Goal: Transaction & Acquisition: Purchase product/service

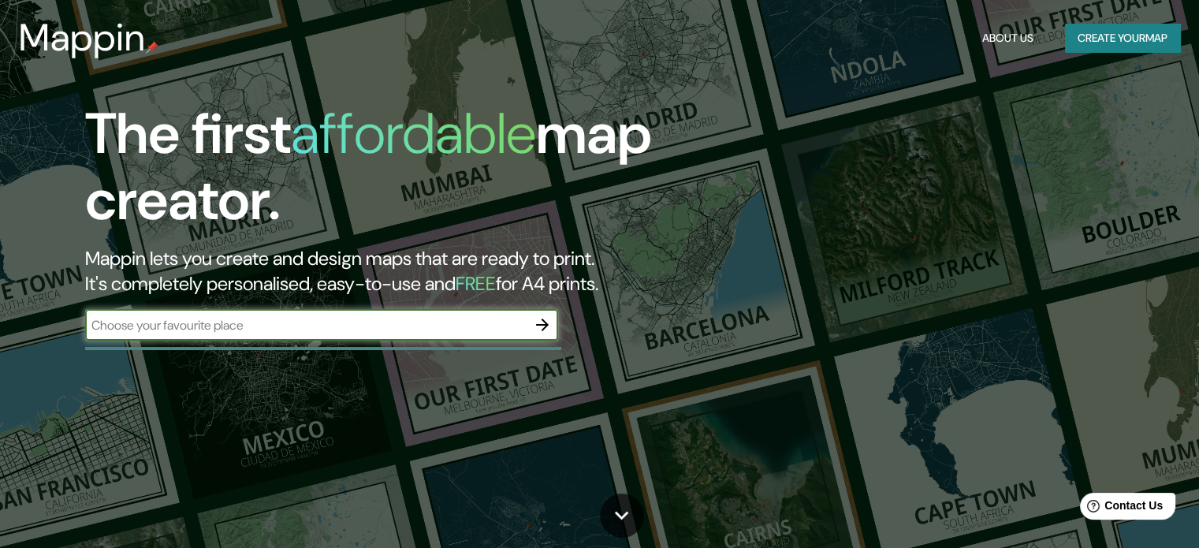
click at [411, 325] on input "text" at bounding box center [306, 325] width 442 height 18
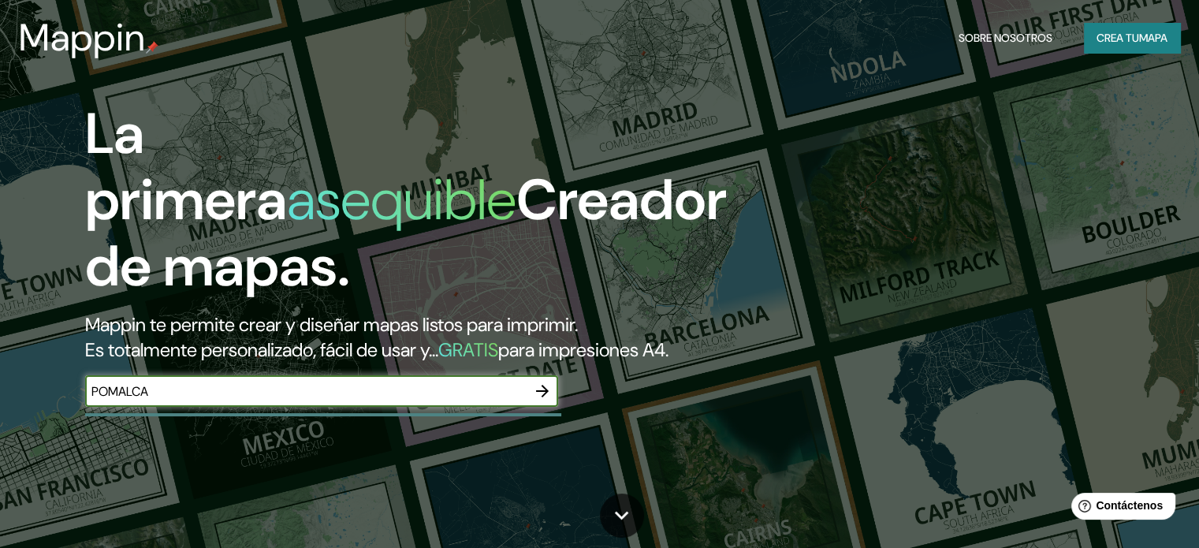
type input "POMALCA"
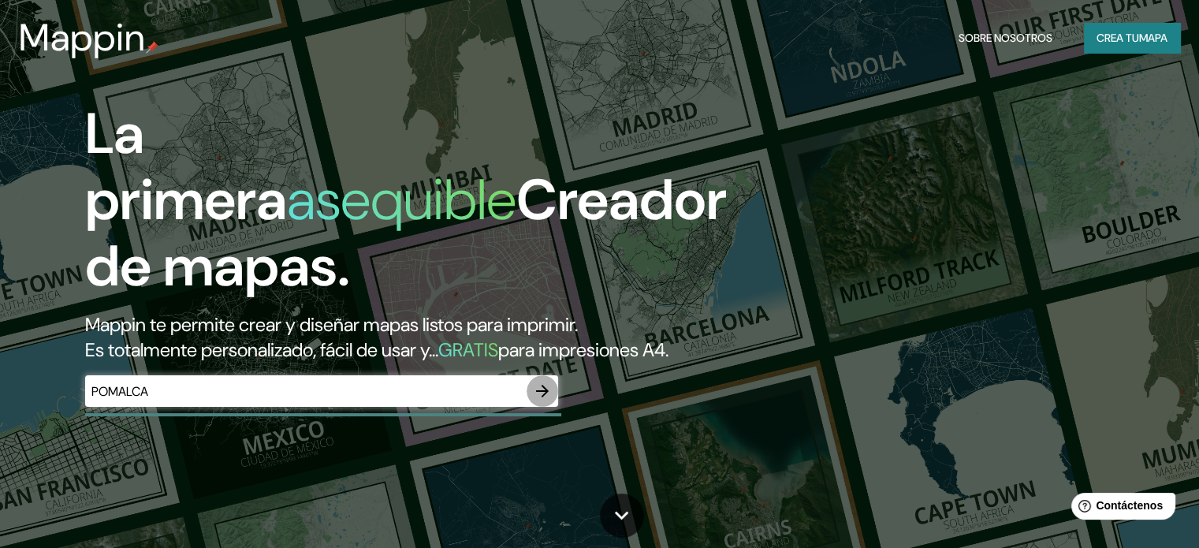
click at [539, 401] on icon "button" at bounding box center [542, 391] width 19 height 19
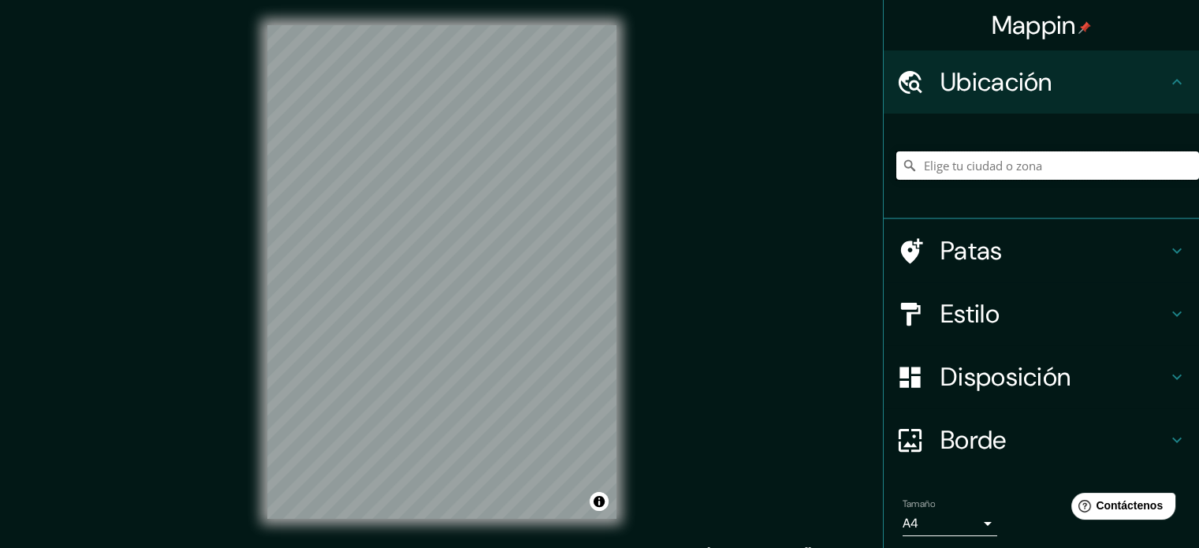
click at [927, 176] on input "Elige tu ciudad o zona" at bounding box center [1048, 165] width 303 height 28
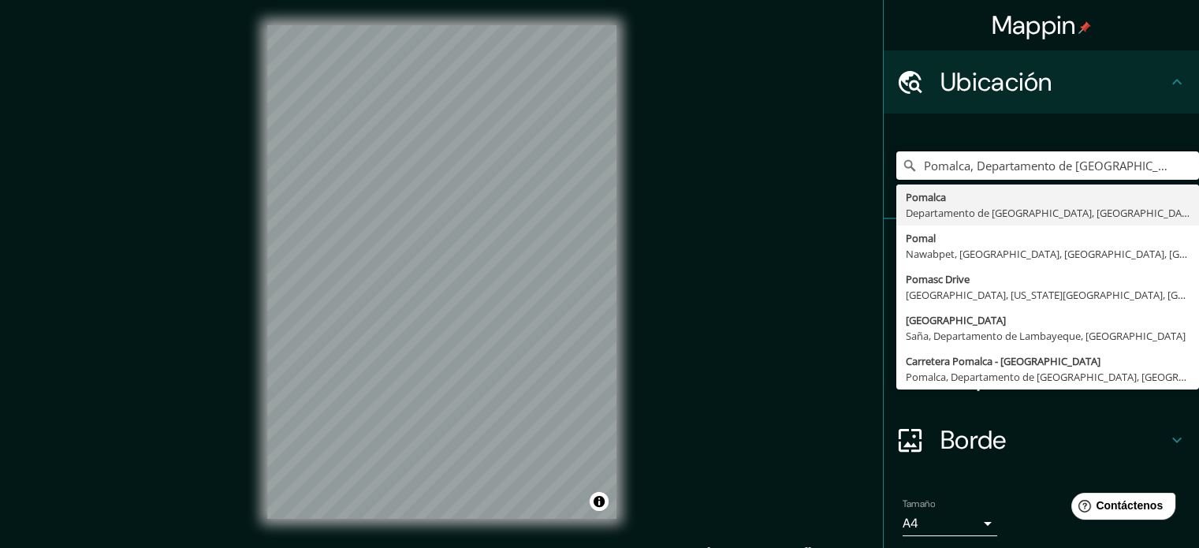
type input "Pomalca, Departamento de [GEOGRAPHIC_DATA], [GEOGRAPHIC_DATA]"
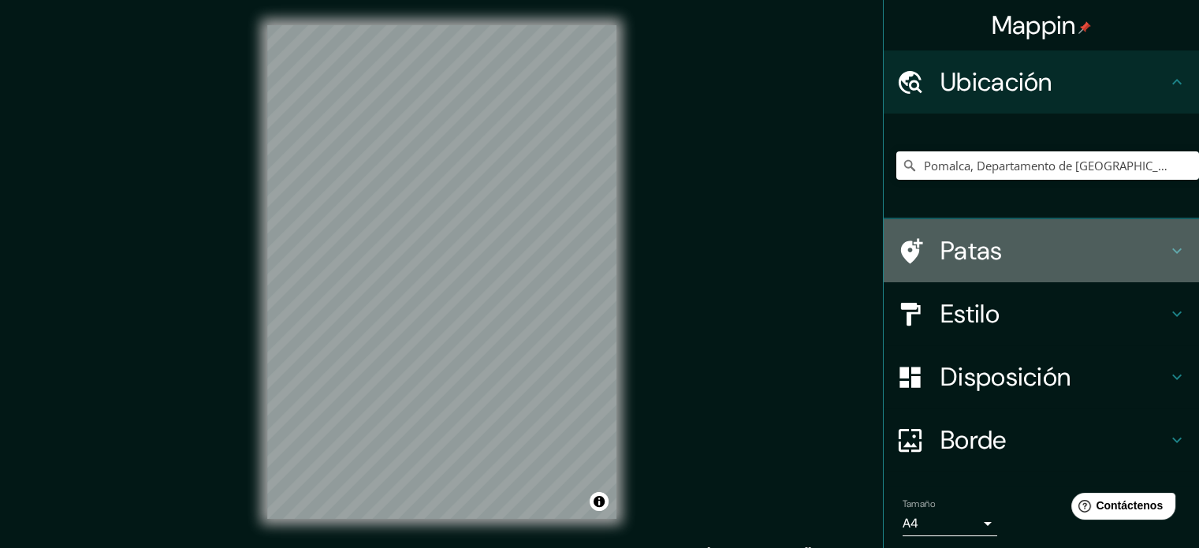
click at [1014, 249] on h4 "Patas" at bounding box center [1054, 251] width 227 height 32
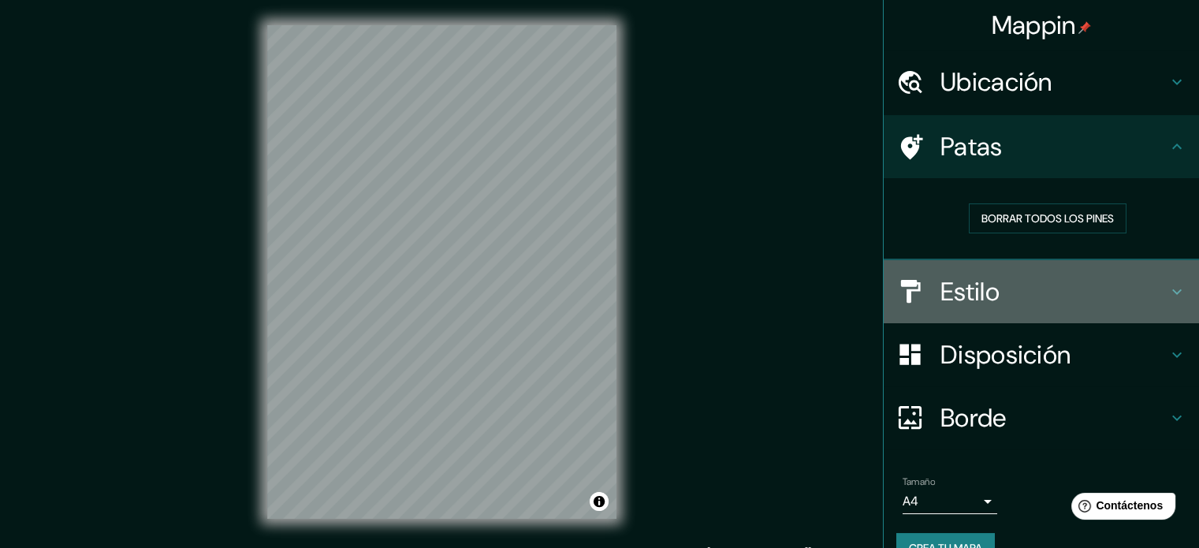
click at [984, 278] on font "Estilo" at bounding box center [970, 291] width 59 height 33
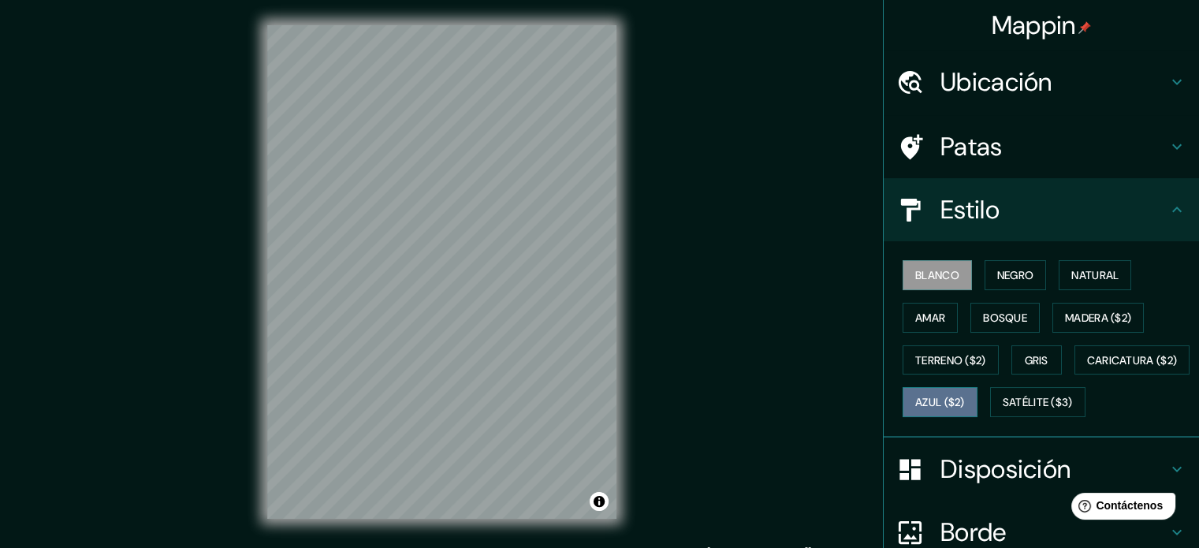
click at [965, 407] on font "Azul ($2)" at bounding box center [941, 403] width 50 height 14
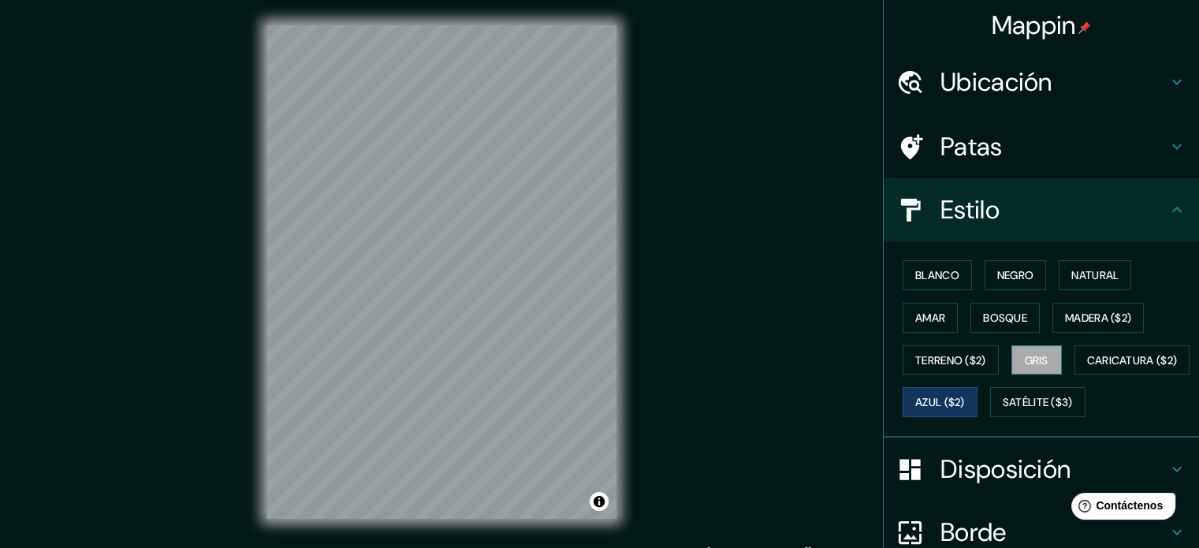
click at [1046, 365] on button "Gris" at bounding box center [1037, 360] width 50 height 30
click at [990, 311] on font "Bosque" at bounding box center [1005, 318] width 44 height 14
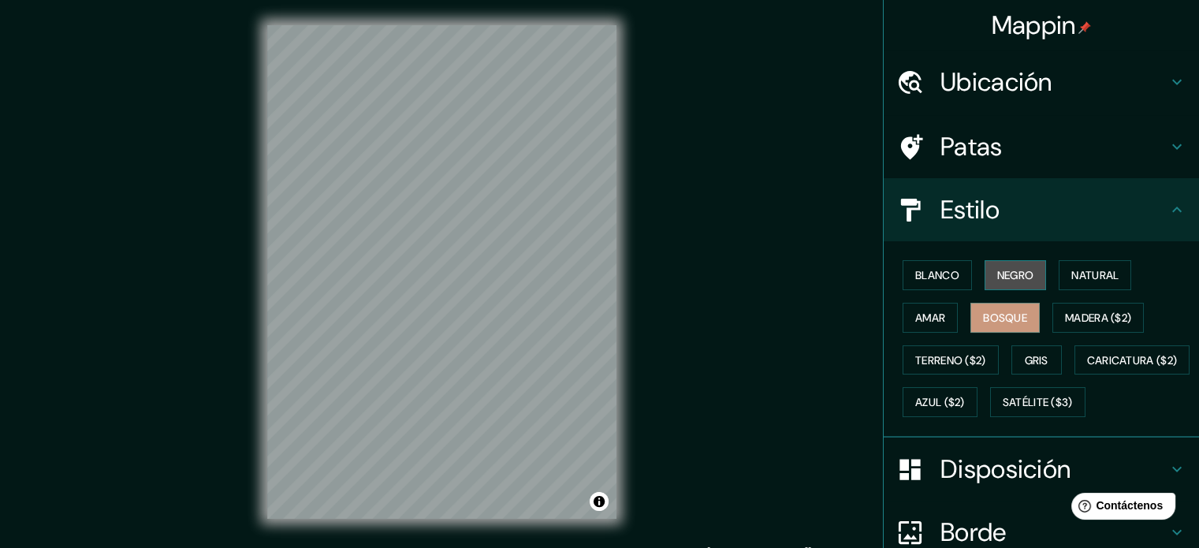
click at [998, 270] on font "Negro" at bounding box center [1016, 275] width 37 height 14
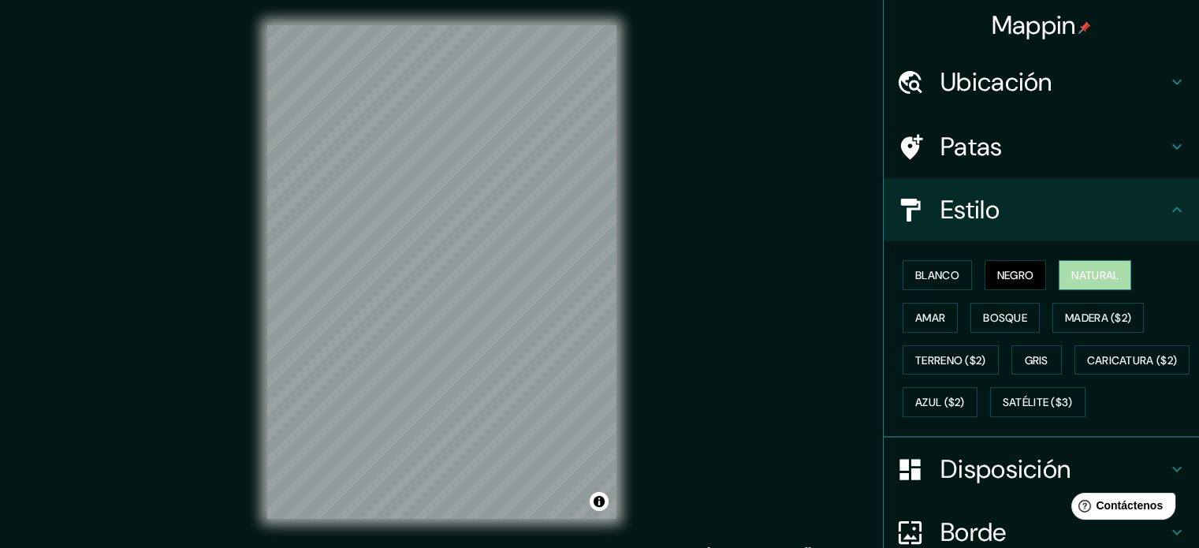
click at [1076, 281] on font "Natural" at bounding box center [1095, 275] width 47 height 14
click at [1003, 412] on font "Satélite ($3)" at bounding box center [1038, 402] width 70 height 21
click at [1093, 265] on font "Natural" at bounding box center [1095, 275] width 47 height 21
click at [927, 270] on font "Blanco" at bounding box center [938, 275] width 44 height 14
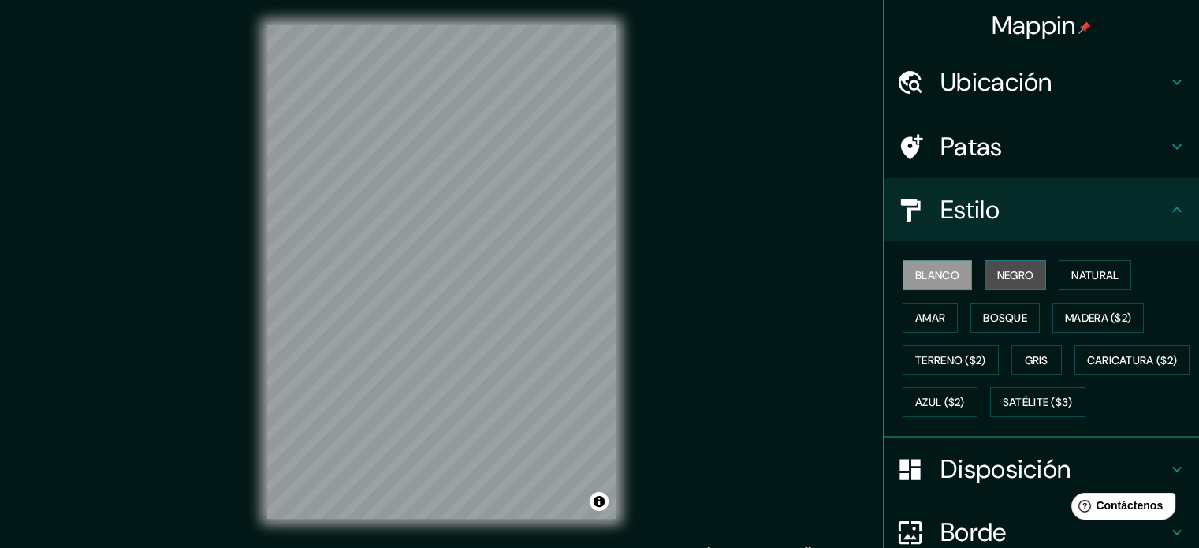
click at [985, 270] on button "Negro" at bounding box center [1016, 275] width 62 height 30
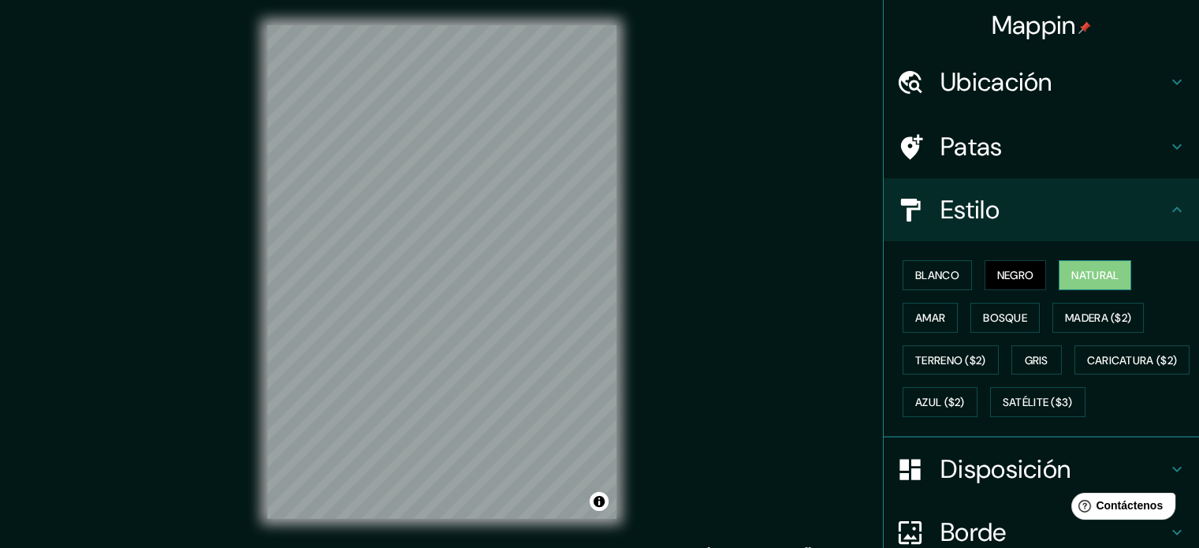
click at [1059, 278] on button "Natural" at bounding box center [1095, 275] width 73 height 30
click at [937, 318] on button "Amar" at bounding box center [930, 318] width 55 height 30
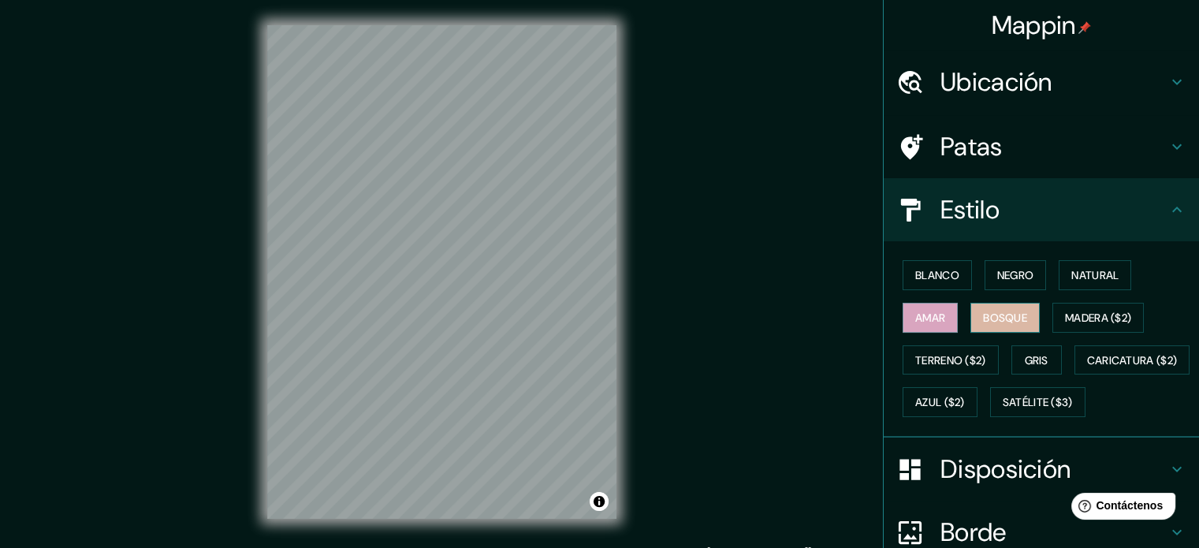
click at [994, 311] on font "Bosque" at bounding box center [1005, 318] width 44 height 14
click at [1066, 318] on font "Madera ($2)" at bounding box center [1098, 318] width 66 height 14
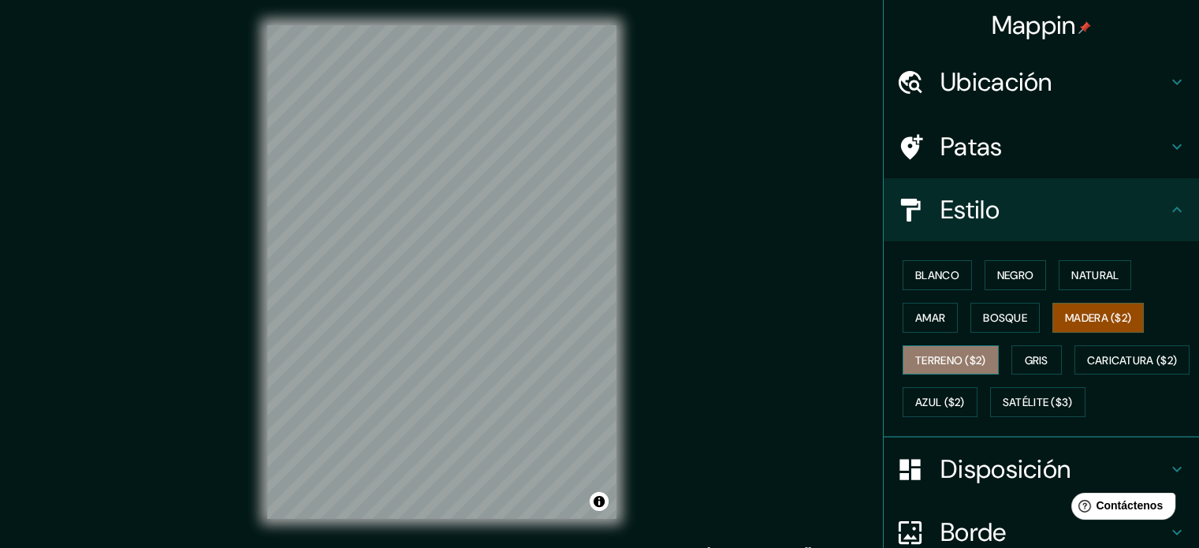
click at [948, 364] on font "Terreno ($2)" at bounding box center [951, 360] width 71 height 14
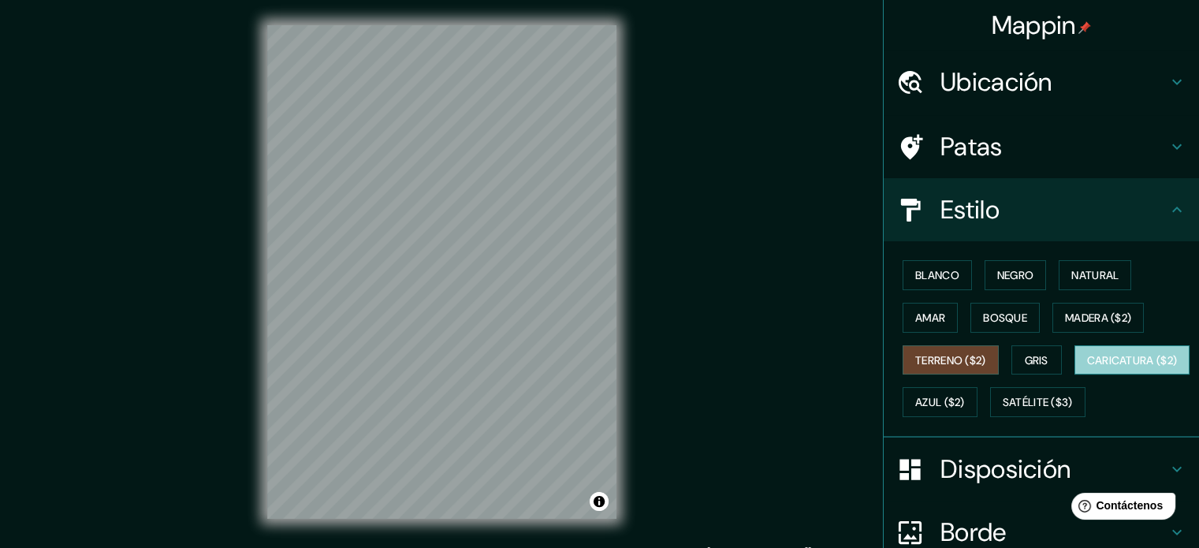
click at [1087, 367] on font "Caricatura ($2)" at bounding box center [1132, 360] width 91 height 14
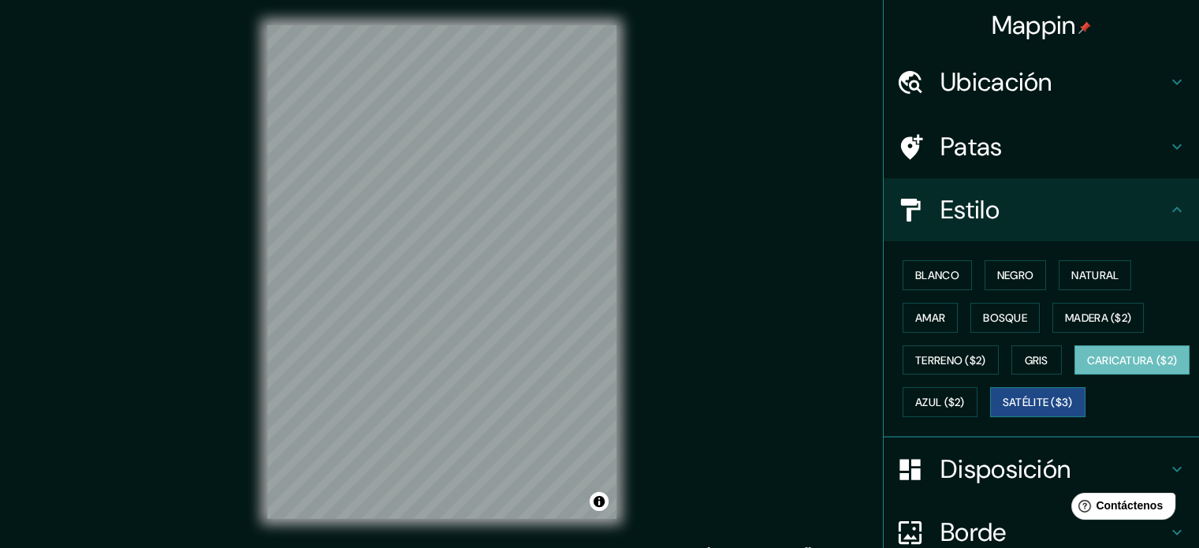
click at [1003, 412] on font "Satélite ($3)" at bounding box center [1038, 402] width 70 height 21
click at [1012, 364] on button "Gris" at bounding box center [1037, 360] width 50 height 30
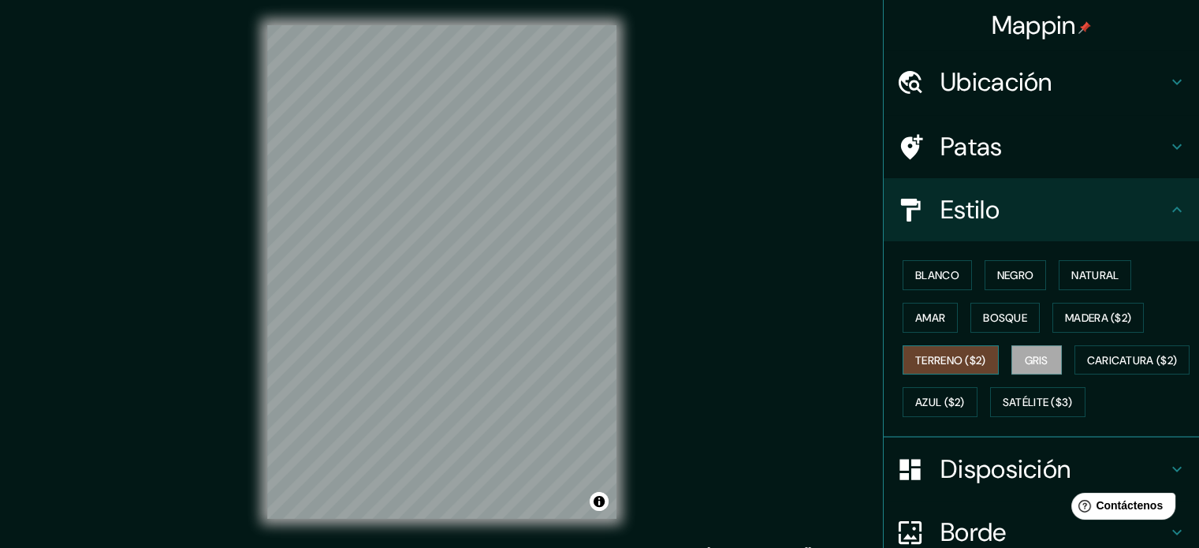
click at [965, 358] on font "Terreno ($2)" at bounding box center [951, 360] width 71 height 14
click at [998, 276] on font "Negro" at bounding box center [1016, 275] width 37 height 14
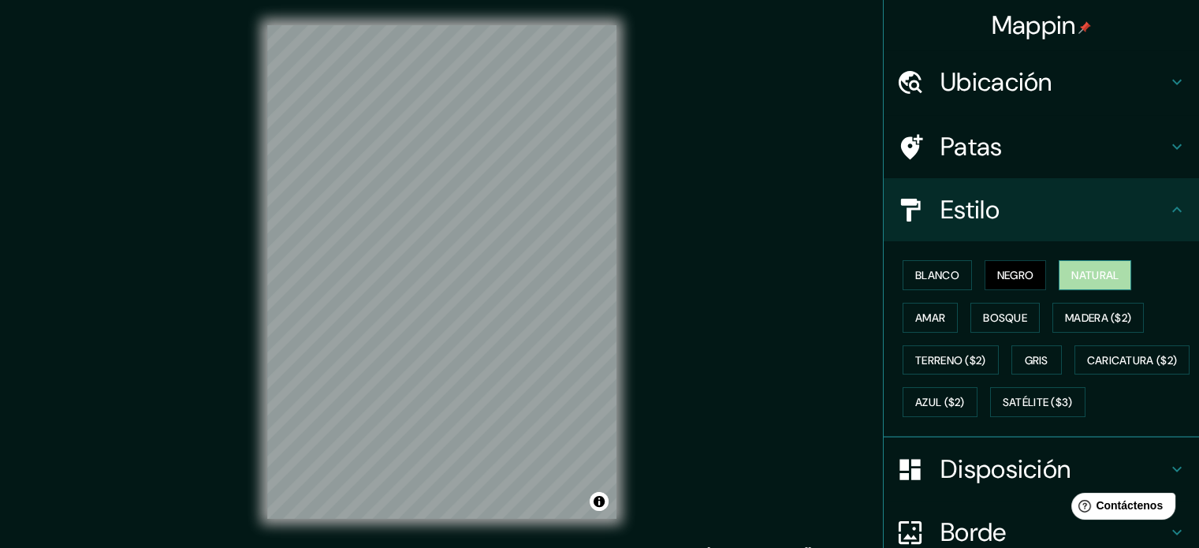
click at [1072, 273] on font "Natural" at bounding box center [1095, 275] width 47 height 14
click at [1065, 323] on font "Madera ($2)" at bounding box center [1098, 318] width 66 height 14
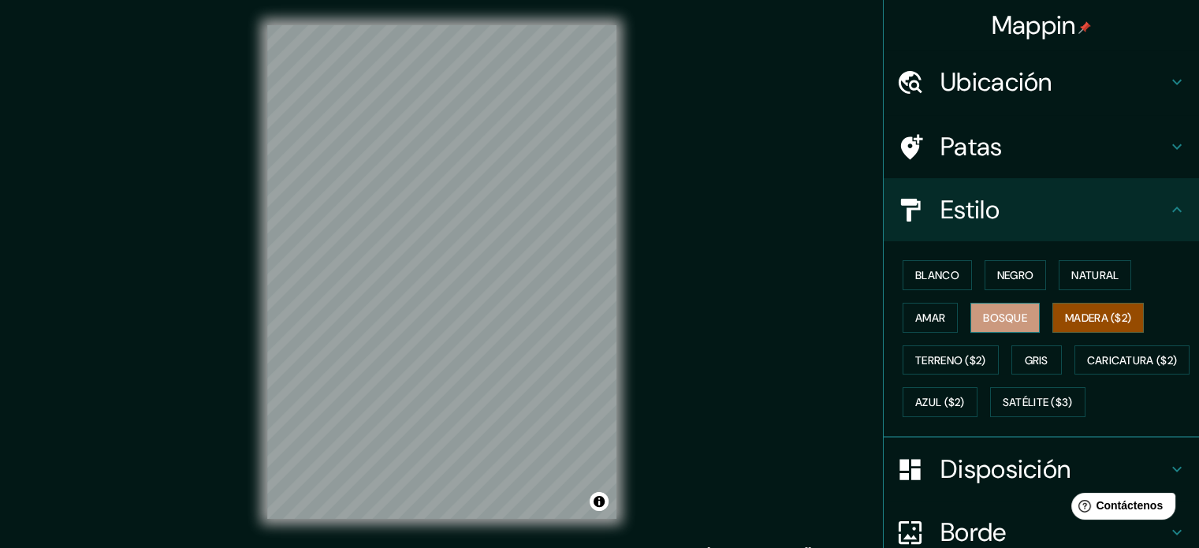
click at [1009, 315] on font "Bosque" at bounding box center [1005, 318] width 44 height 14
click at [951, 313] on div "Blanco Negro Natural Amar Bosque Madera ($2) Terreno ($2) Gris Caricatura ($2) …" at bounding box center [1048, 339] width 303 height 170
click at [925, 313] on font "Amar" at bounding box center [931, 318] width 30 height 14
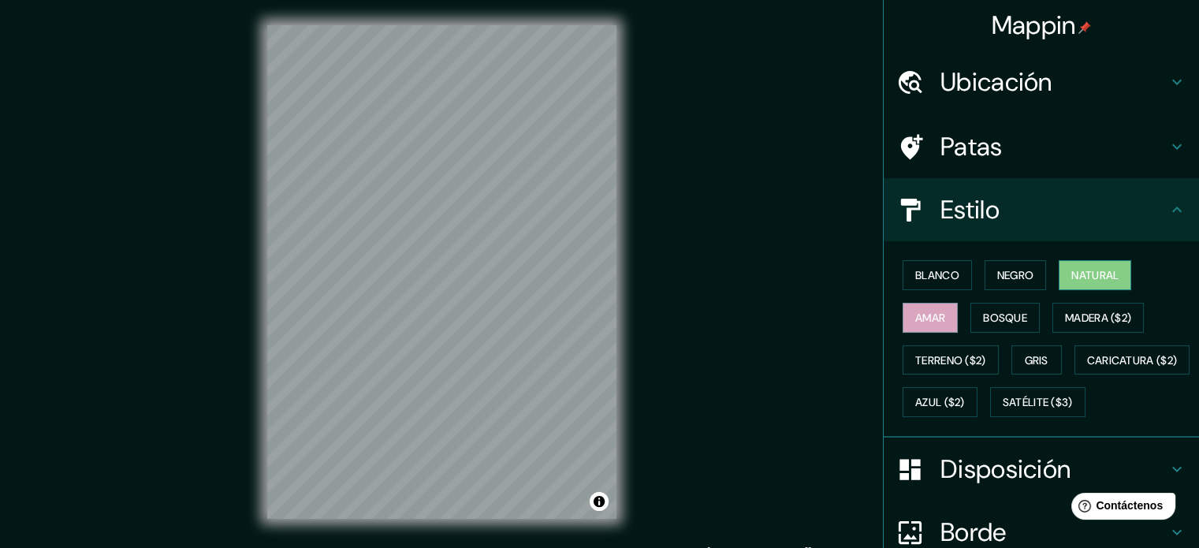
click at [1072, 276] on font "Natural" at bounding box center [1095, 275] width 47 height 14
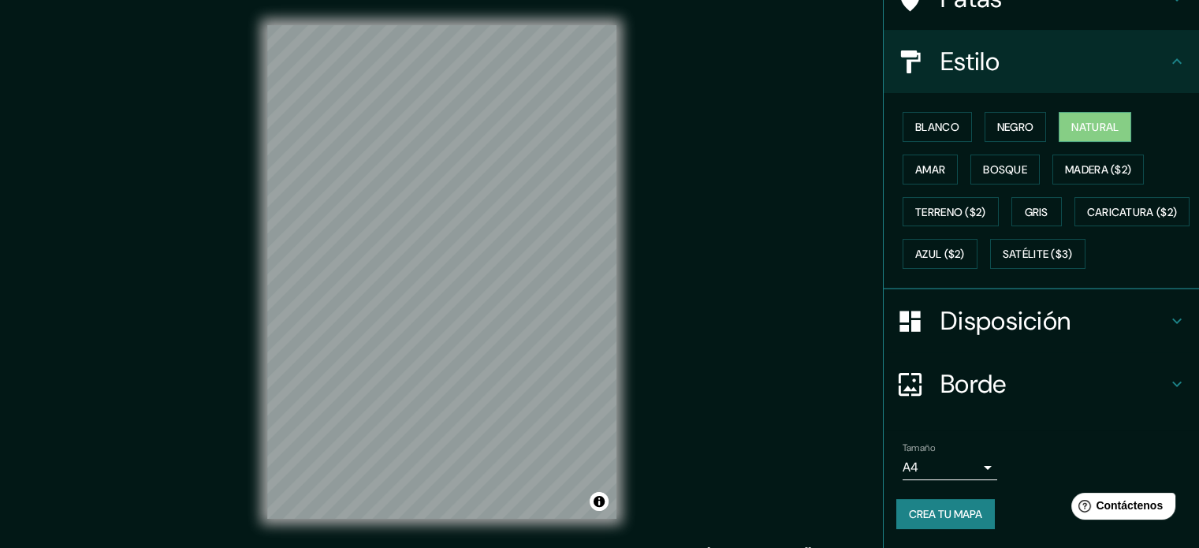
scroll to position [21, 0]
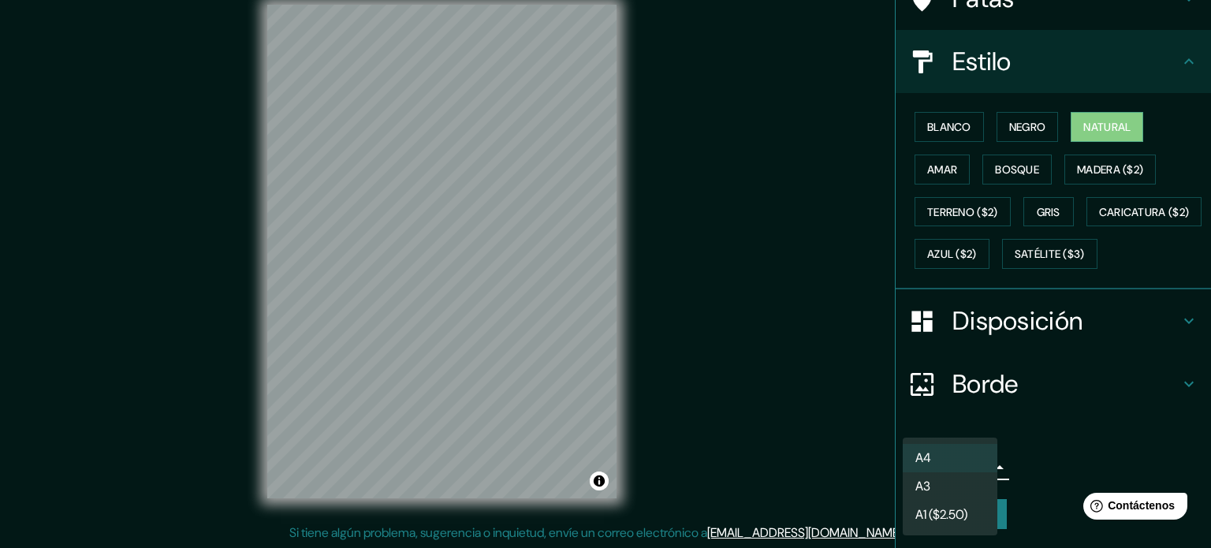
click at [976, 468] on body "Mappin Ubicación Pomalca, [GEOGRAPHIC_DATA], [GEOGRAPHIC_DATA] [GEOGRAPHIC_DATA…" at bounding box center [605, 253] width 1211 height 548
click at [966, 483] on li "A3" at bounding box center [950, 487] width 95 height 29
type input "a4"
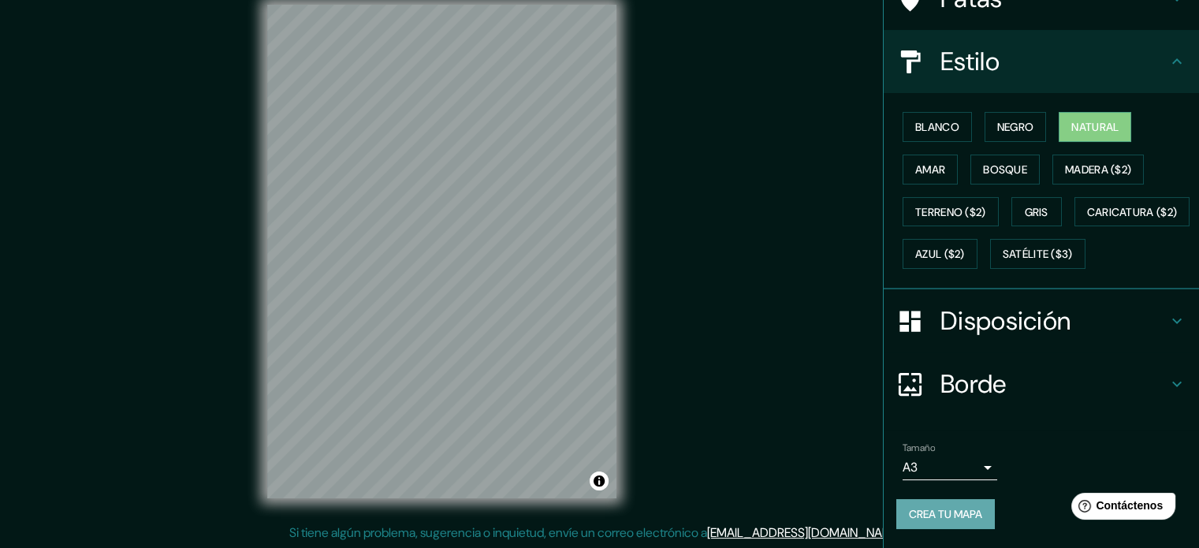
click at [949, 509] on font "Crea tu mapa" at bounding box center [945, 514] width 73 height 14
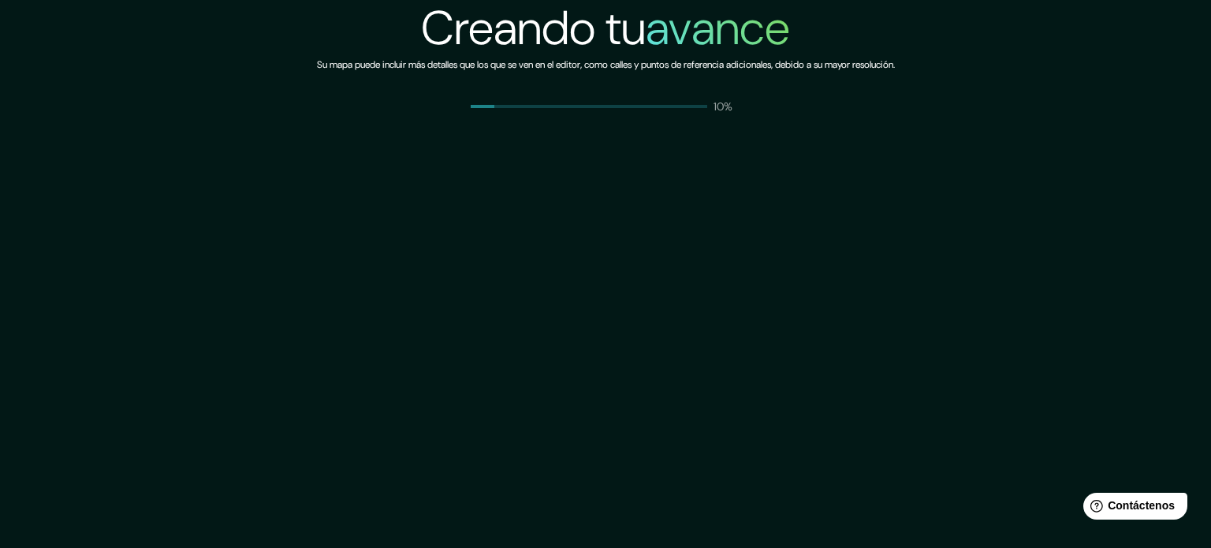
click at [951, 435] on div "Creando tu avance Su mapa puede incluir más detalles que los que se ven en el e…" at bounding box center [605, 274] width 1211 height 548
click at [911, 0] on html "Creando tu avance Su mapa puede incluir más detalles que los que se ven en el e…" at bounding box center [605, 274] width 1211 height 548
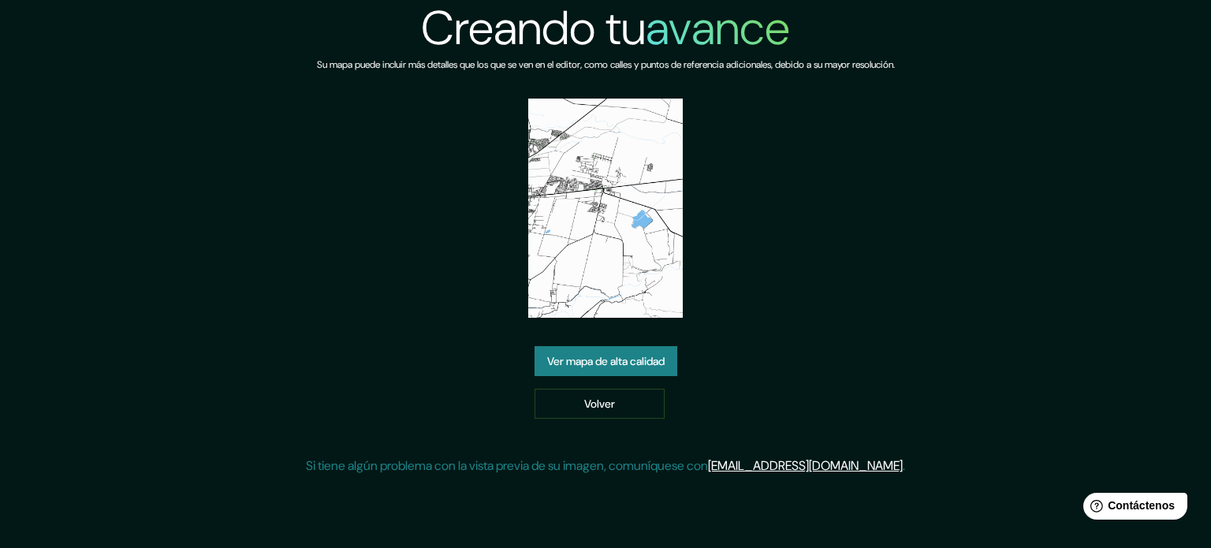
click at [625, 360] on font "Ver mapa de alta calidad" at bounding box center [605, 361] width 117 height 14
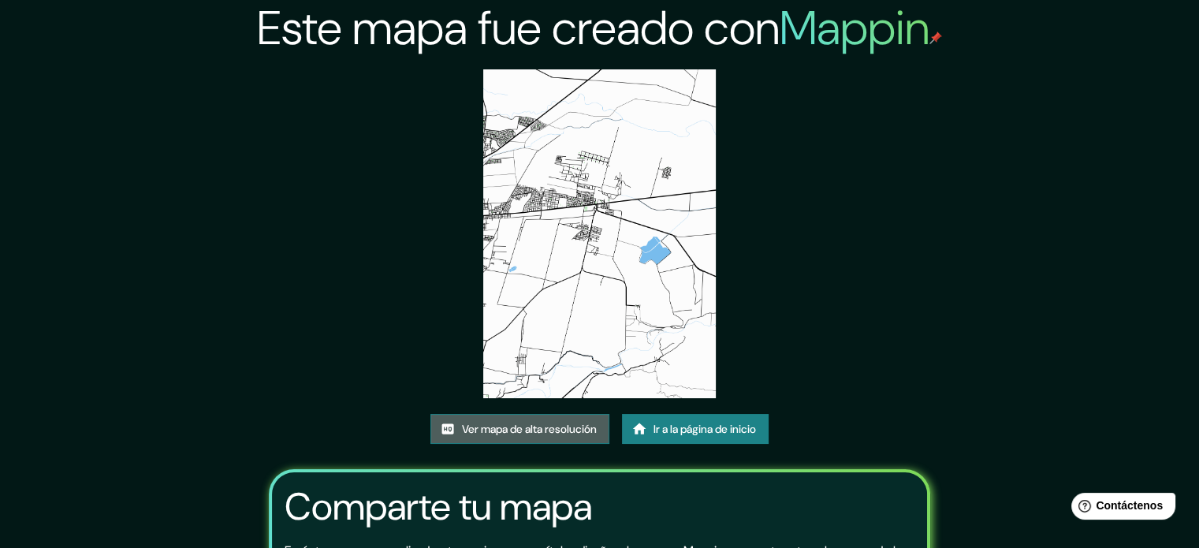
click at [475, 436] on font "Ver mapa de alta resolución" at bounding box center [529, 429] width 135 height 21
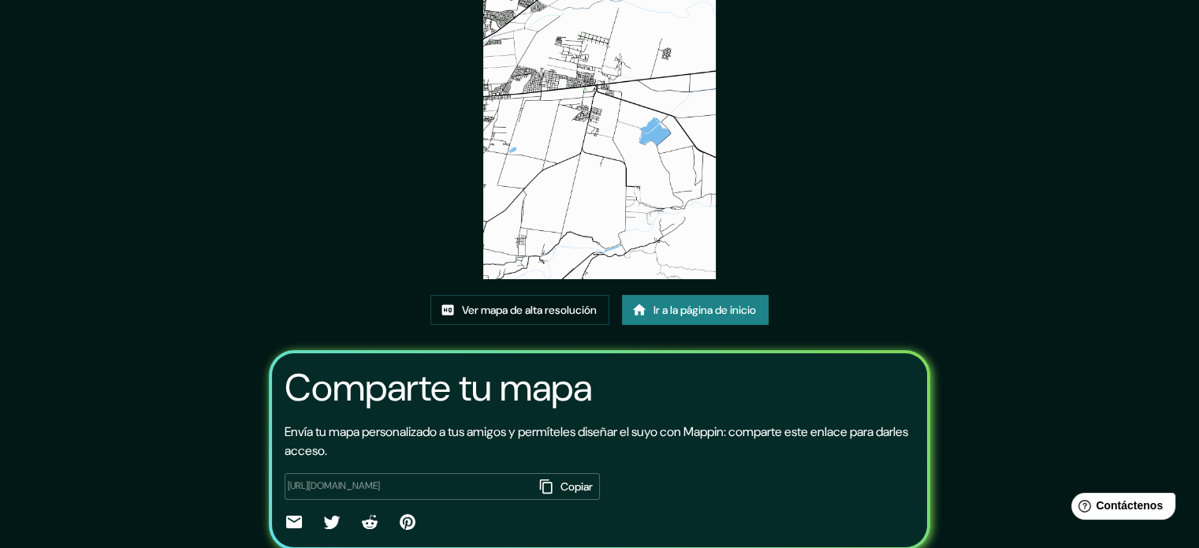
scroll to position [158, 0]
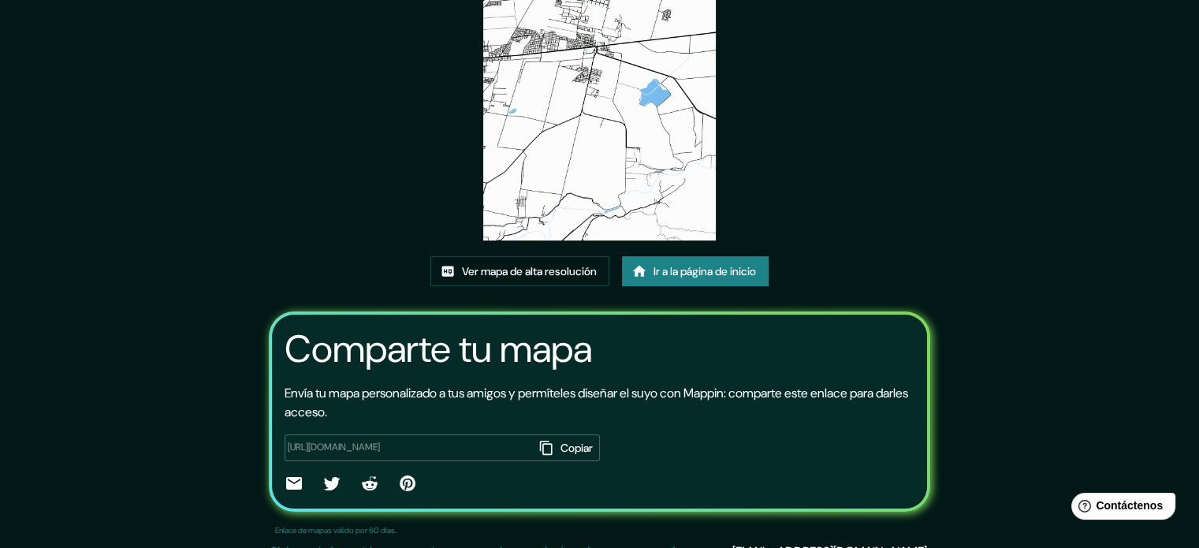
click at [652, 268] on link "Ir a la página de inicio" at bounding box center [695, 271] width 147 height 30
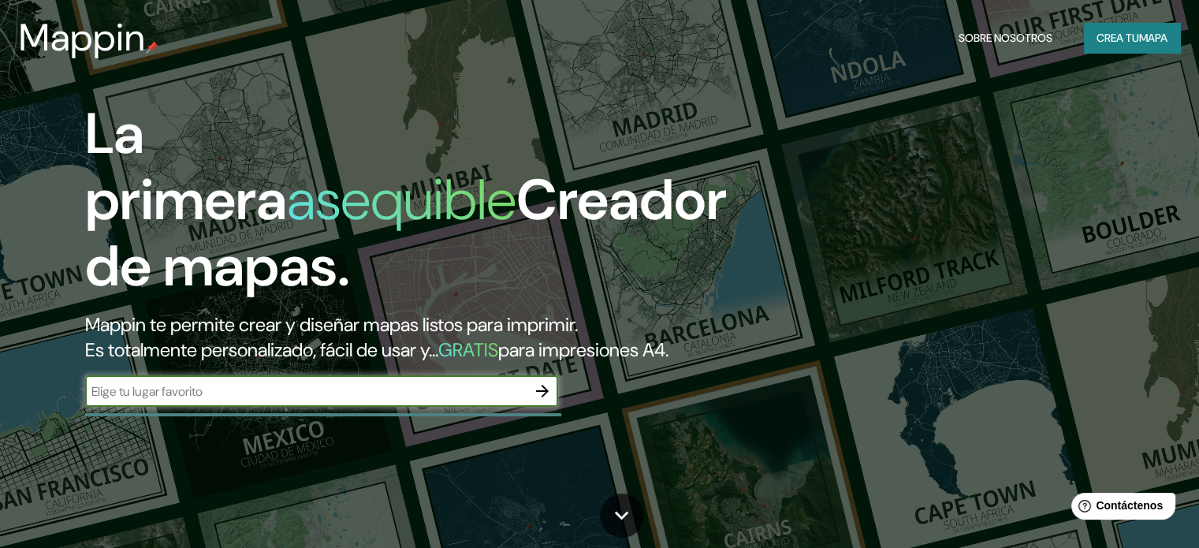
click at [429, 401] on input "text" at bounding box center [306, 391] width 442 height 18
type input "POMALCA LAMBAYEQUE"
click at [550, 401] on icon "button" at bounding box center [542, 391] width 19 height 19
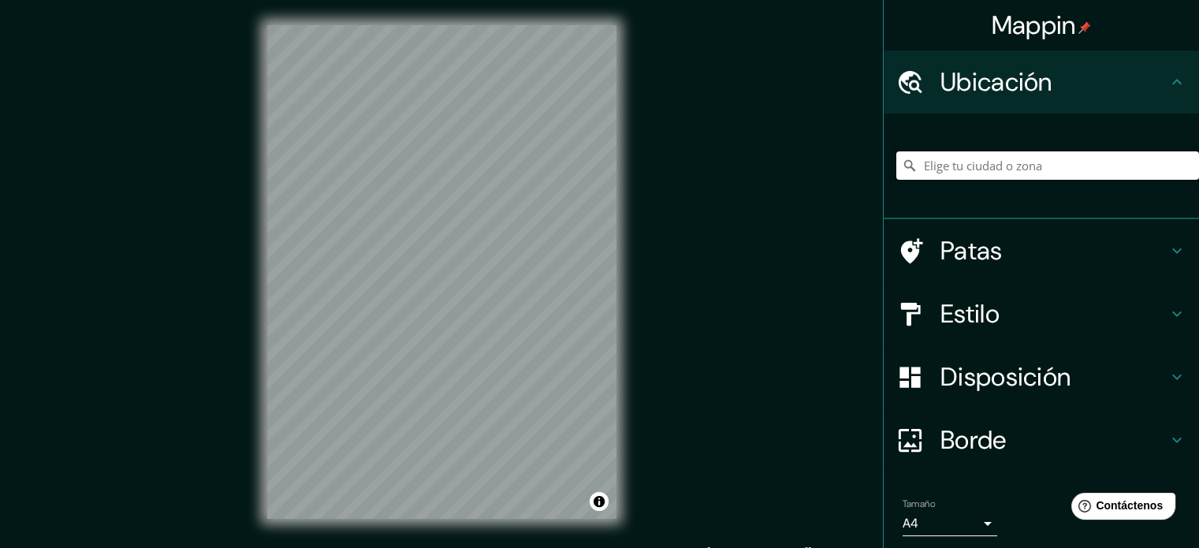
click at [944, 173] on input "Elige tu ciudad o zona" at bounding box center [1048, 165] width 303 height 28
type input "Pomalca, Departamento de [GEOGRAPHIC_DATA], [GEOGRAPHIC_DATA]"
click at [966, 323] on font "Estilo" at bounding box center [970, 313] width 59 height 33
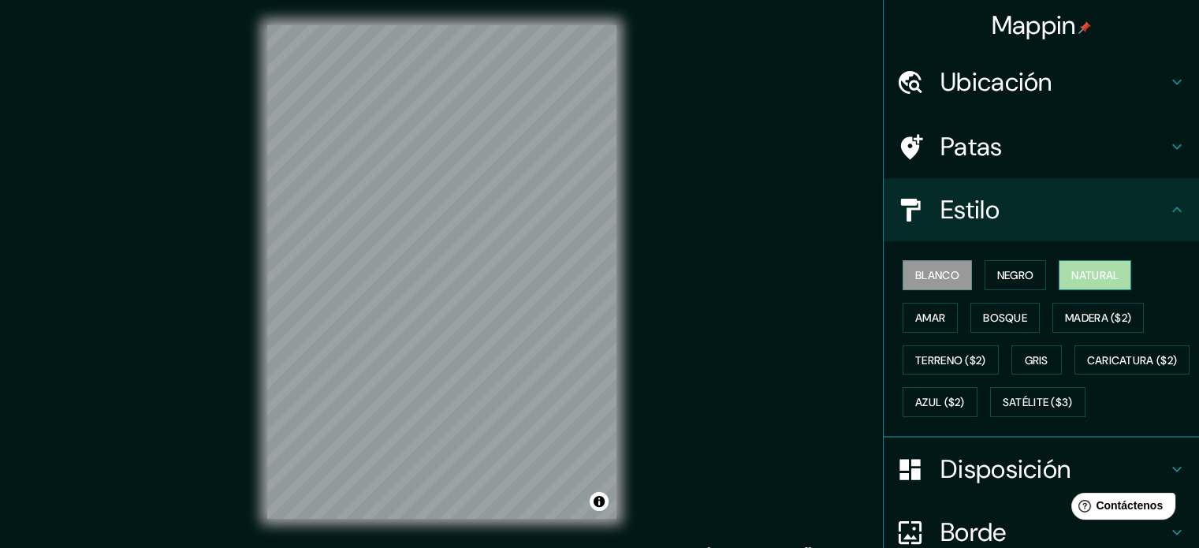
click at [1084, 282] on font "Natural" at bounding box center [1095, 275] width 47 height 21
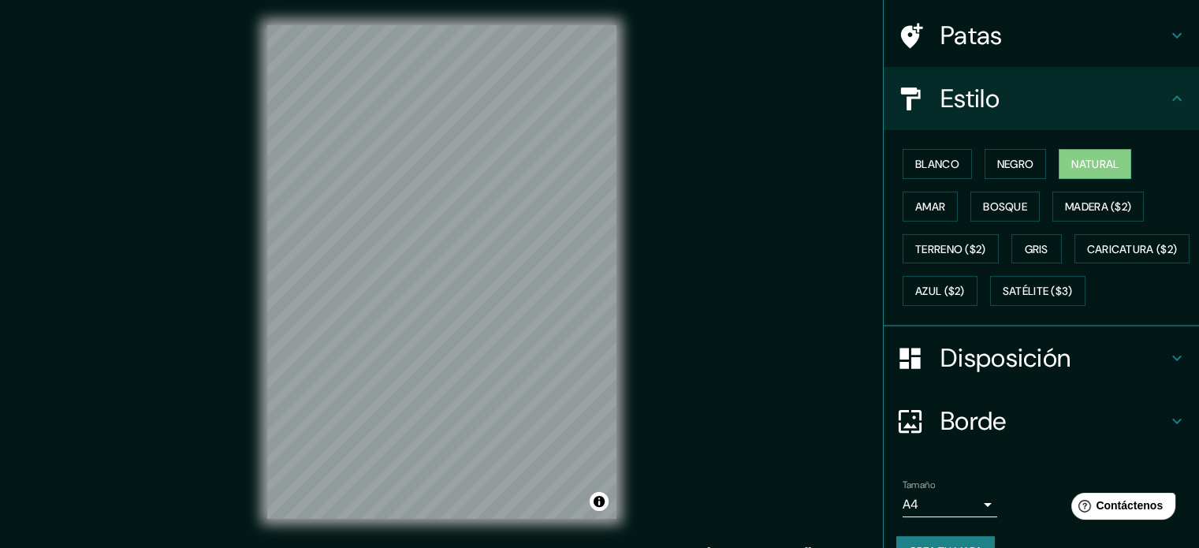
scroll to position [186, 0]
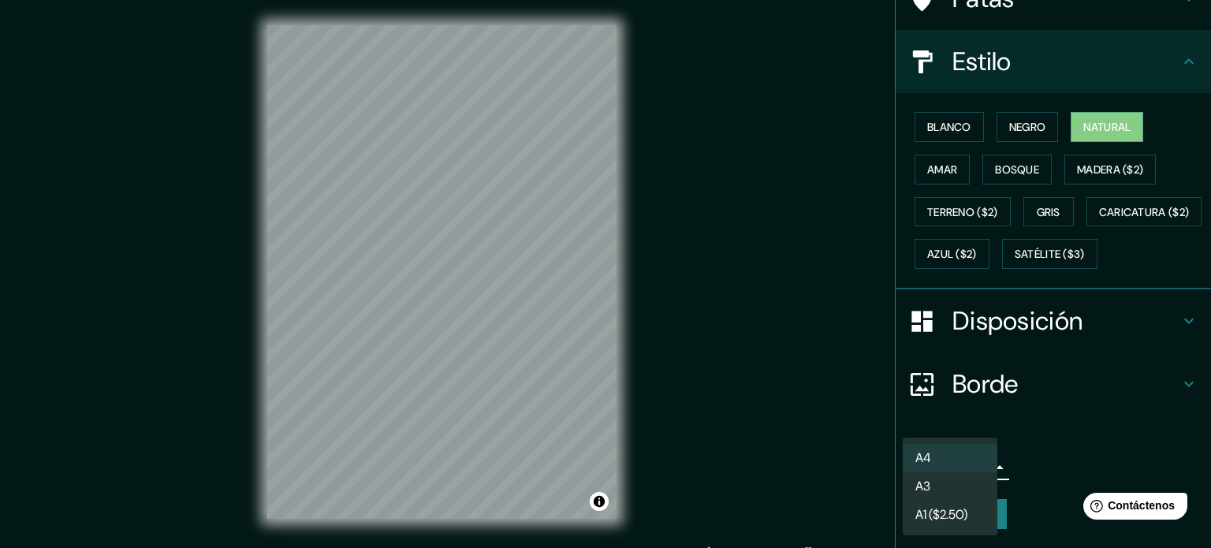
click at [927, 464] on body "Mappin Ubicación Pomalca, Departamento de Lambayeque, Perú Pomalca Departamento…" at bounding box center [605, 274] width 1211 height 548
type input "a4"
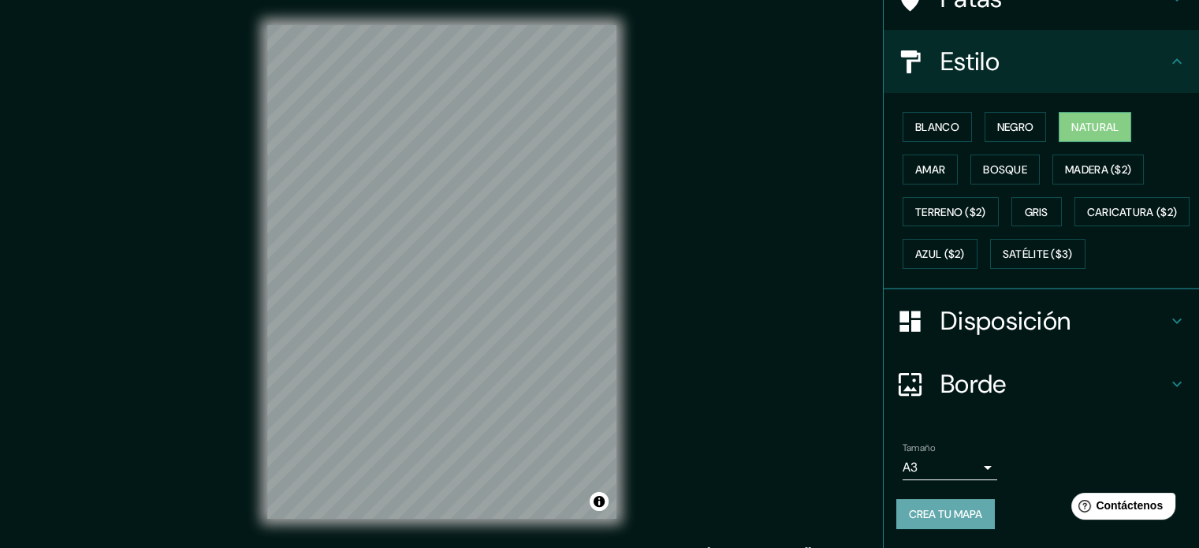
click at [920, 513] on font "Crea tu mapa" at bounding box center [945, 514] width 73 height 14
